Goal: Task Accomplishment & Management: Use online tool/utility

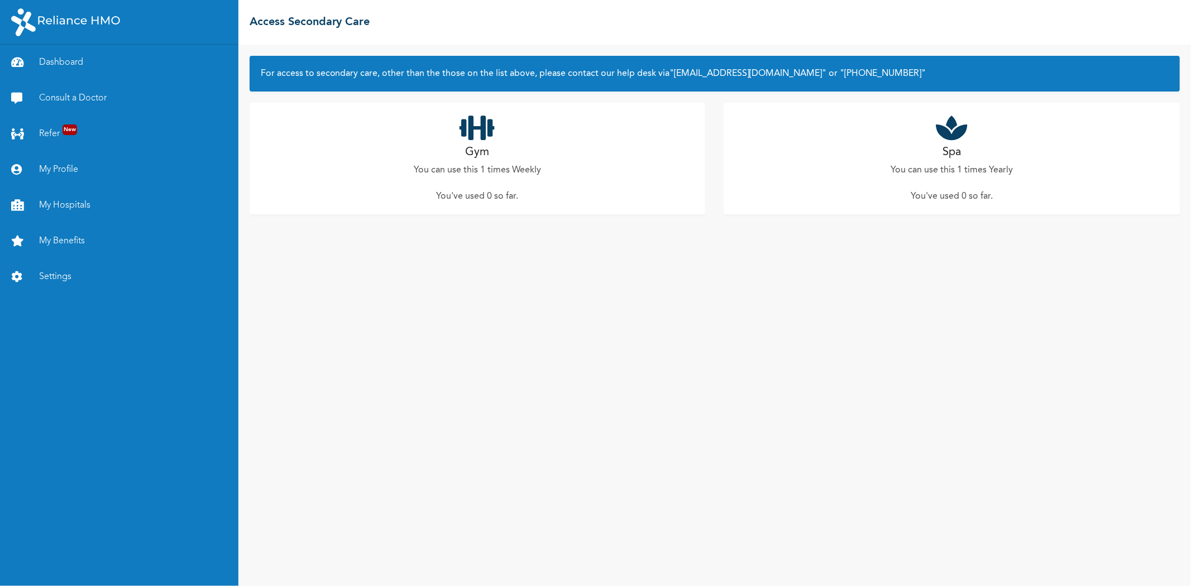
click at [503, 140] on div "Gym You can use this 1 times Weekly You've used 0 so far ." at bounding box center [478, 159] width 456 height 112
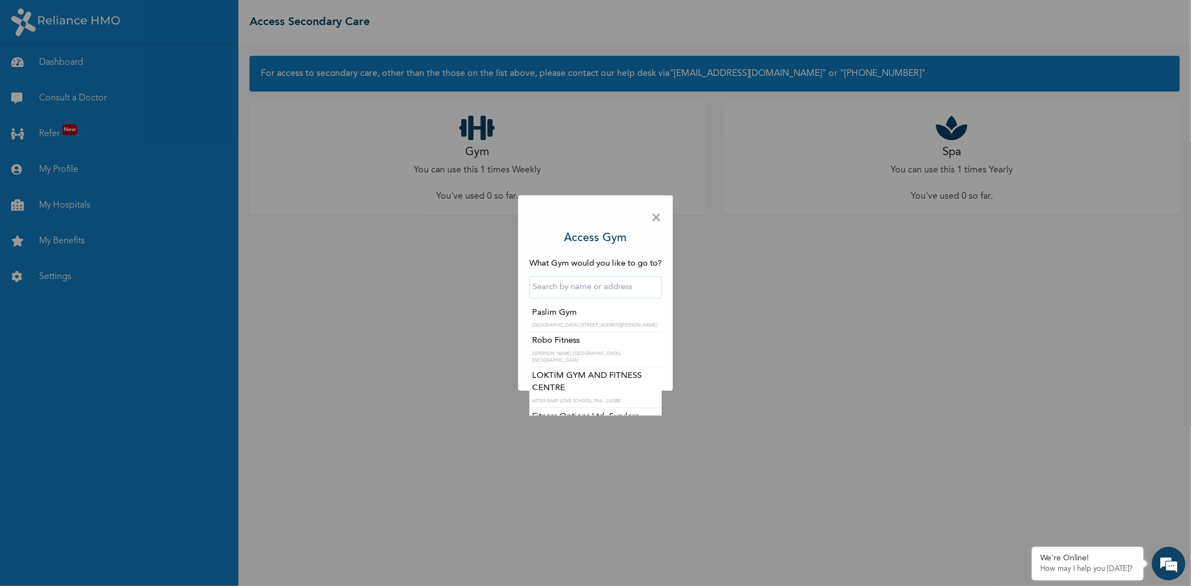
click at [624, 289] on input "text" at bounding box center [595, 287] width 132 height 22
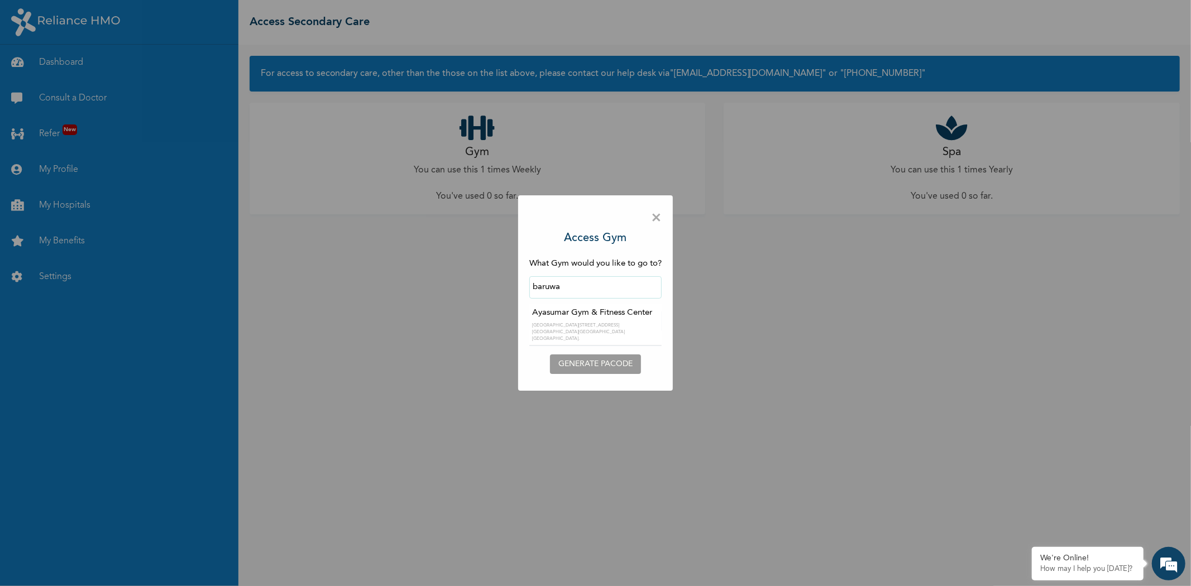
type input "Ayasumar Gym & Fitness Center"
click at [603, 335] on div "‹ [DATE] › Su Mo Tu We Th Fr Sa 28 29 30 1 2 3 4 5 6 7 8 9 10 11 12 13 14 15 16…" at bounding box center [595, 321] width 132 height 34
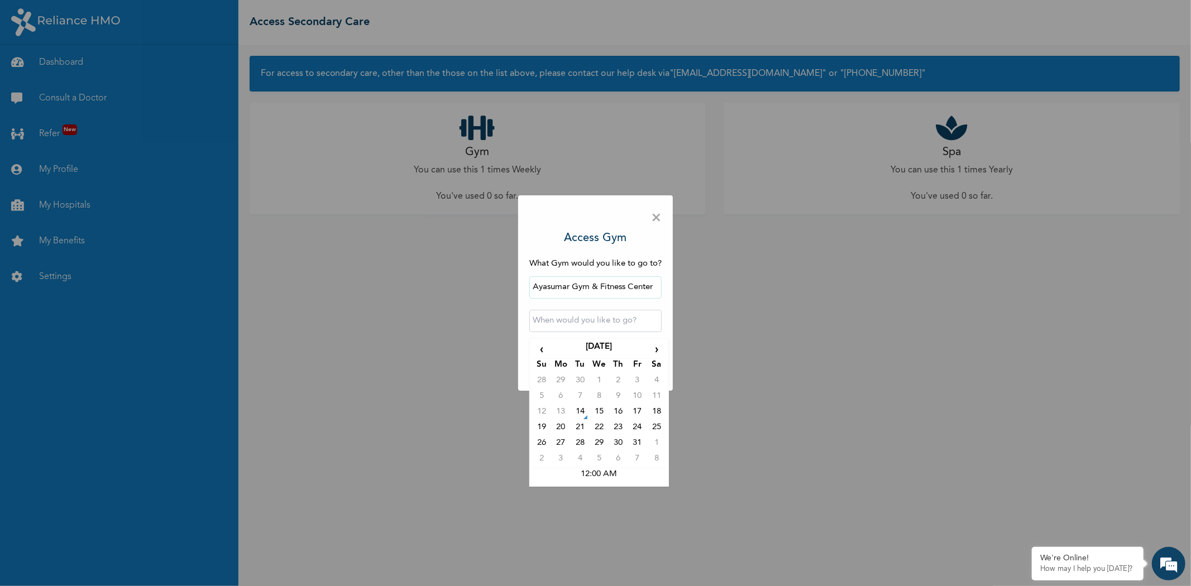
click at [604, 328] on input "text" at bounding box center [595, 321] width 132 height 22
click at [604, 411] on td "15" at bounding box center [599, 414] width 19 height 16
type input "[DATE] 12:00 AM"
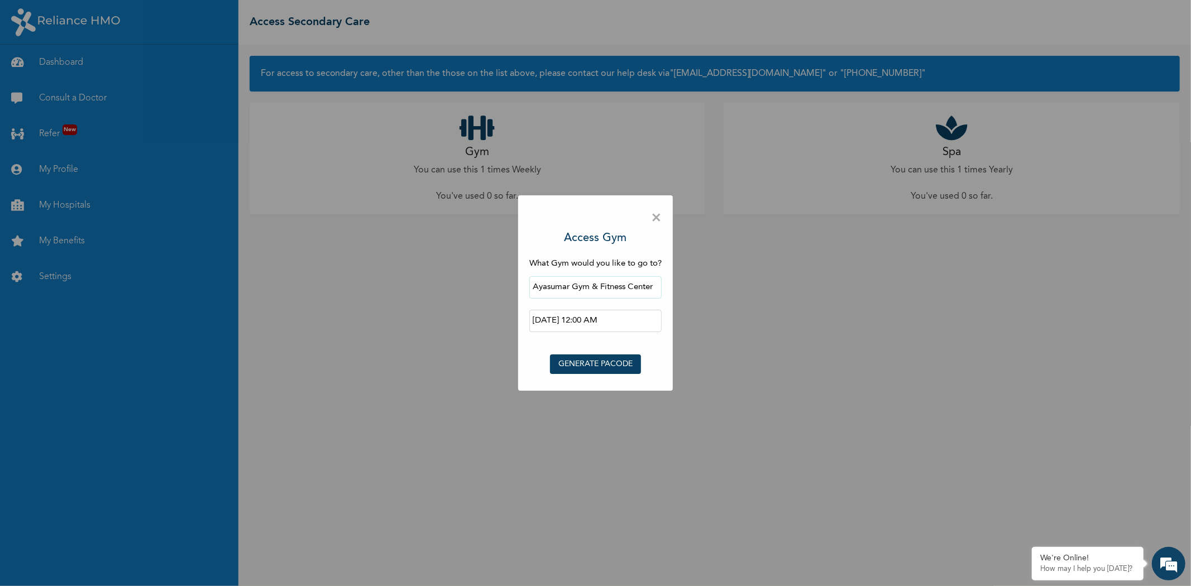
click at [616, 370] on button "GENERATE PACODE" at bounding box center [595, 365] width 91 height 20
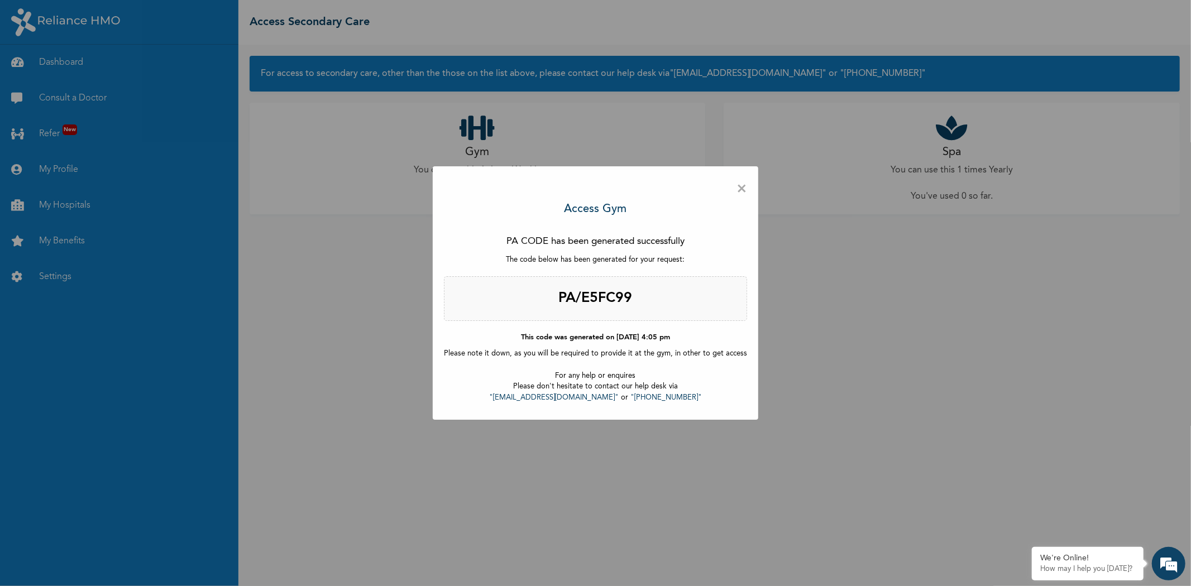
click at [740, 194] on span "×" at bounding box center [742, 189] width 11 height 23
